Goal: Task Accomplishment & Management: Complete application form

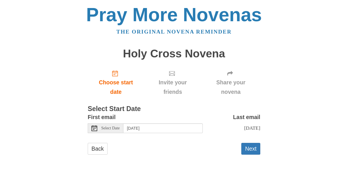
click at [95, 129] on icon at bounding box center [94, 129] width 6 height 6
click at [254, 116] on label "Last email" at bounding box center [246, 117] width 27 height 9
click at [251, 154] on button "Next" at bounding box center [250, 149] width 19 height 12
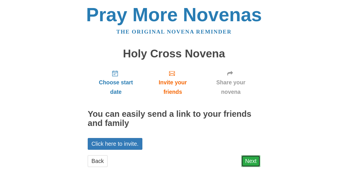
click at [251, 162] on link "Next" at bounding box center [250, 161] width 19 height 12
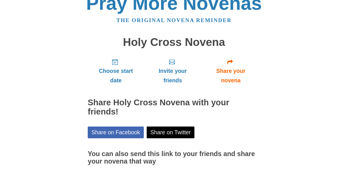
scroll to position [59, 0]
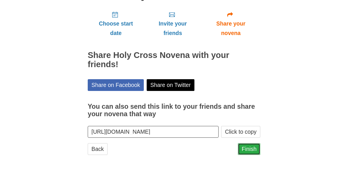
click at [249, 147] on link "Finish" at bounding box center [249, 149] width 22 height 12
